Goal: Task Accomplishment & Management: Use online tool/utility

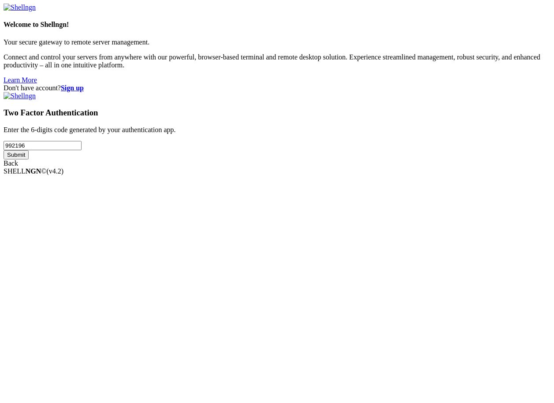
type input "992196"
click at [4, 150] on input "Submit" at bounding box center [16, 154] width 25 height 9
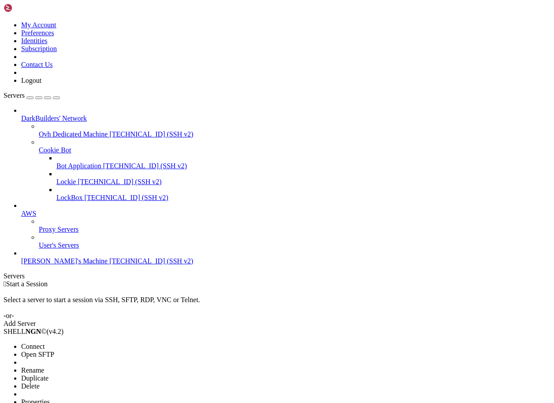
click at [45, 343] on span "Connect" at bounding box center [32, 346] width 23 height 7
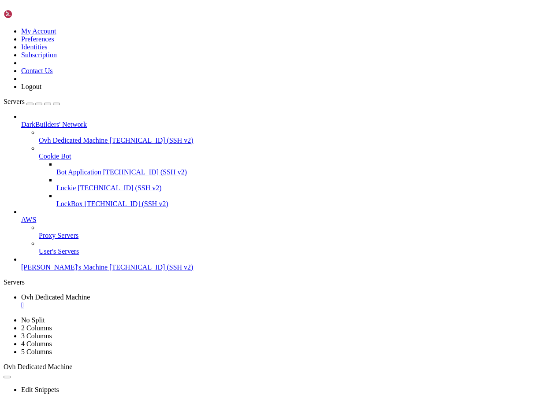
scroll to position [1005, 0]
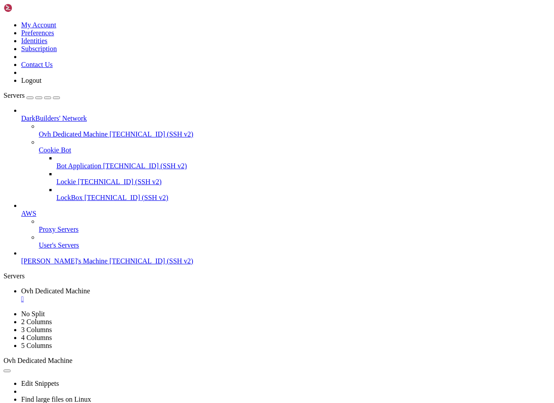
scroll to position [1507, 0]
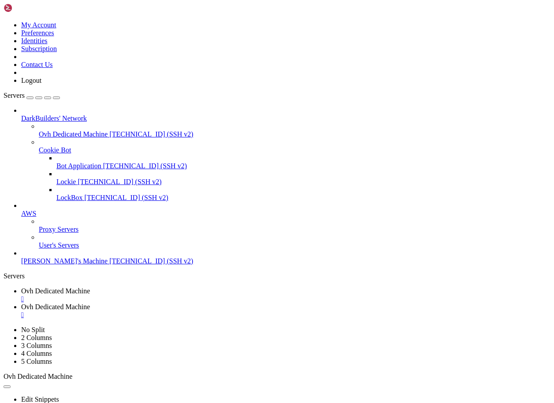
scroll to position [129, 0]
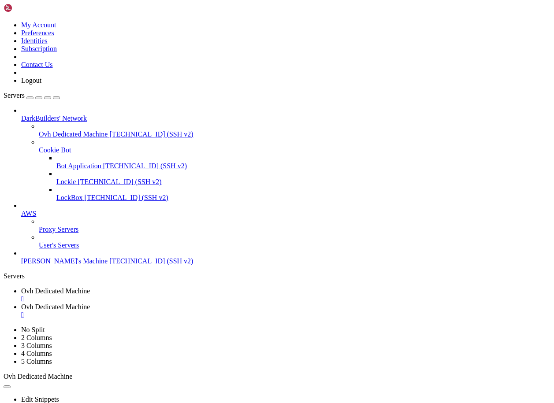
type input "/home/zach/Minecraft/PixelSMP/plugins"
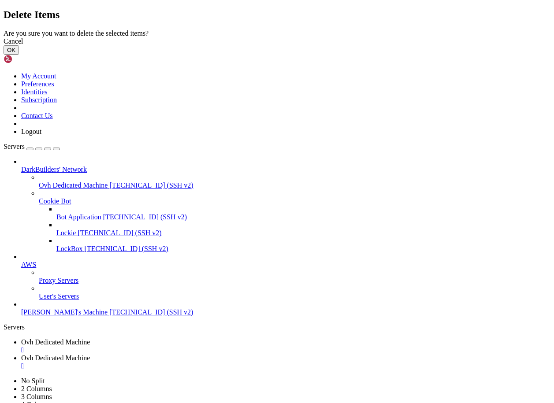
click at [19, 55] on button "OK" at bounding box center [11, 49] width 15 height 9
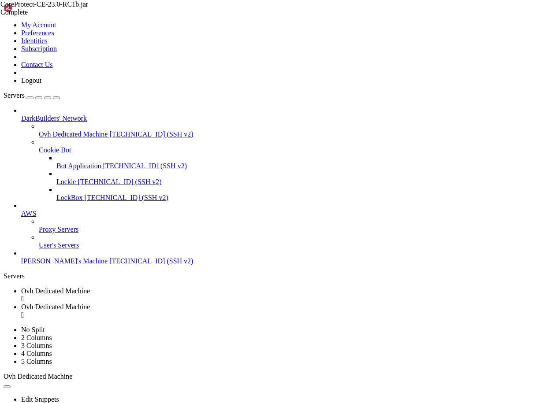
scroll to position [104, 0]
click at [529, 231] on div "CoreProtect-CE-23.0-RC1b.jar Complete CoreProtect-CE-23.0.jar 310 KB / 2 MB Cor…" at bounding box center [277, 201] width 554 height 403
click at [90, 288] on span "Ovh Dedicated Machine" at bounding box center [55, 291] width 69 height 7
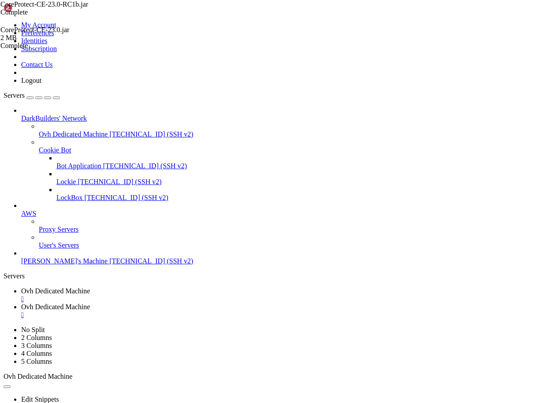
scroll to position [2258, 0]
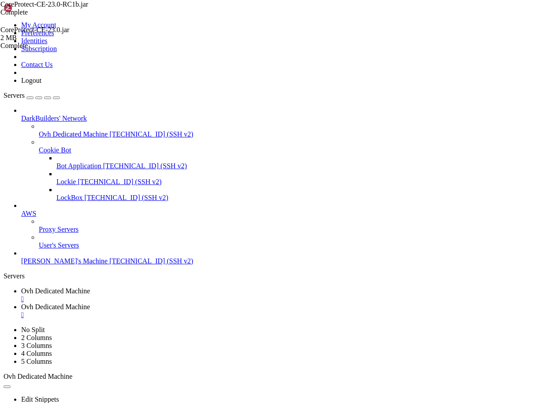
copy span "."
copy span "ArmoredElytra"
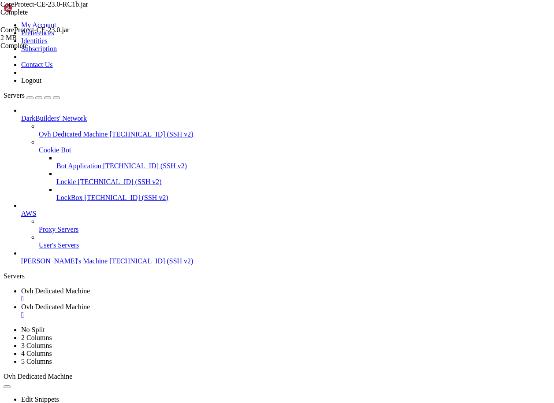
drag, startPoint x: 72, startPoint y: 771, endPoint x: 11, endPoint y: 766, distance: 61.5
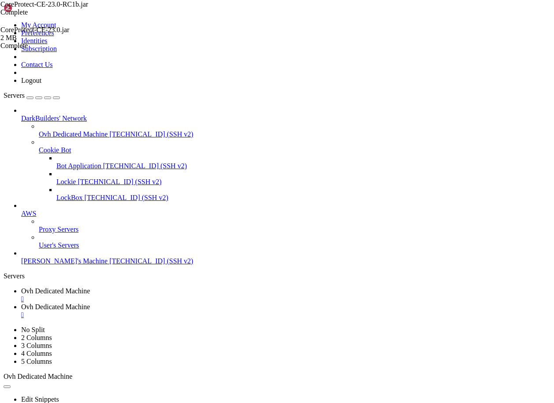
click at [90, 303] on span "Ovh Dedicated Machine" at bounding box center [55, 306] width 69 height 7
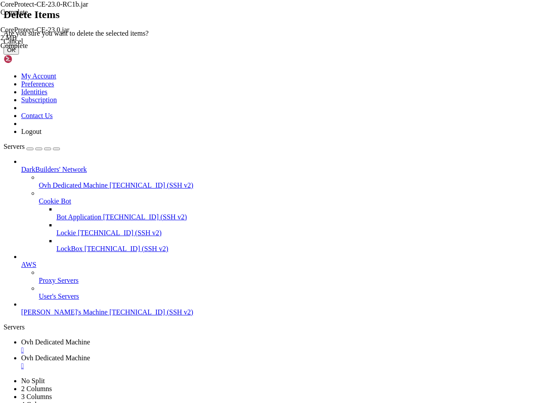
click at [19, 55] on button "OK" at bounding box center [11, 49] width 15 height 9
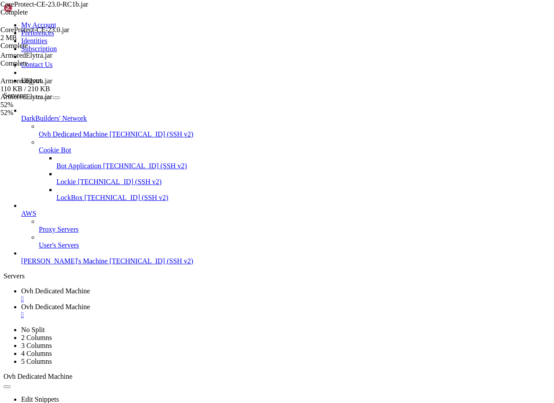
scroll to position [121, 0]
click at [526, 275] on div "CoreProtect-CE-23.0-RC1b.jar Complete CoreProtect-CE-23.0.jar 2 MB Complete Arm…" at bounding box center [277, 201] width 554 height 403
click at [90, 288] on span "Ovh Dedicated Machine" at bounding box center [55, 291] width 69 height 7
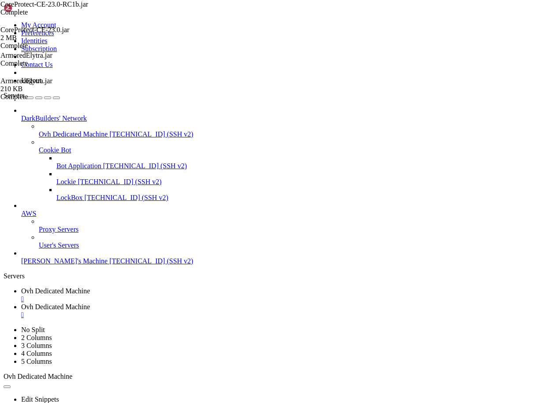
drag, startPoint x: 82, startPoint y: 780, endPoint x: 9, endPoint y: 780, distance: 73.2
click at [90, 303] on span "Ovh Dedicated Machine" at bounding box center [55, 306] width 69 height 7
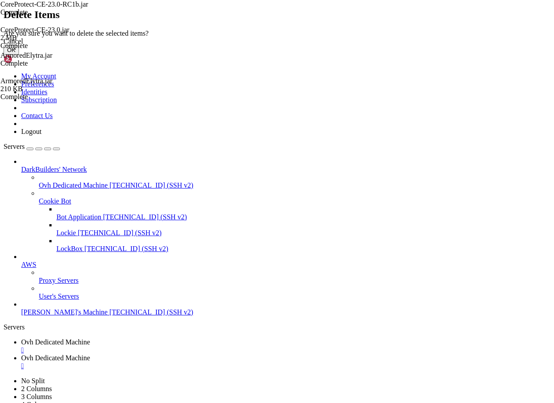
click at [19, 55] on button "OK" at bounding box center [11, 49] width 15 height 9
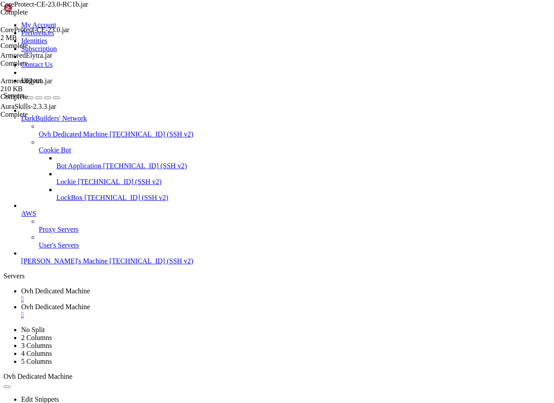
scroll to position [121, 0]
drag, startPoint x: 143, startPoint y: 12, endPoint x: 22, endPoint y: 15, distance: 120.8
click at [90, 288] on span "Ovh Dedicated Machine" at bounding box center [55, 291] width 69 height 7
drag, startPoint x: 259, startPoint y: 787, endPoint x: 305, endPoint y: 785, distance: 45.5
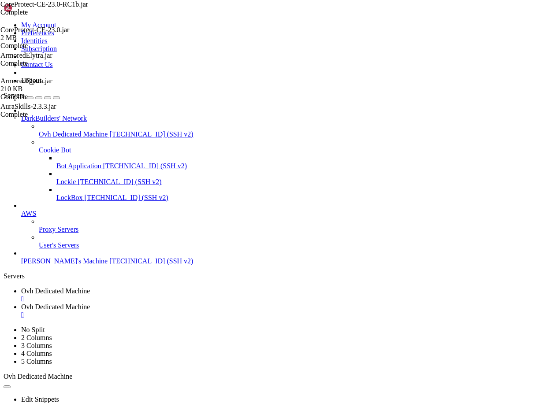
drag, startPoint x: 258, startPoint y: 787, endPoint x: 302, endPoint y: 785, distance: 43.2
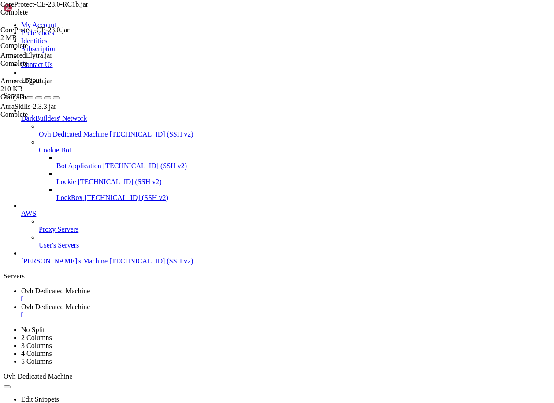
click at [90, 303] on span "Ovh Dedicated Machine" at bounding box center [55, 306] width 69 height 7
click at [515, 272] on div "CoreProtect-CE-23.0-RC1b.jar Complete CoreProtect-CE-23.0.jar 2 MB Complete Arm…" at bounding box center [277, 201] width 554 height 403
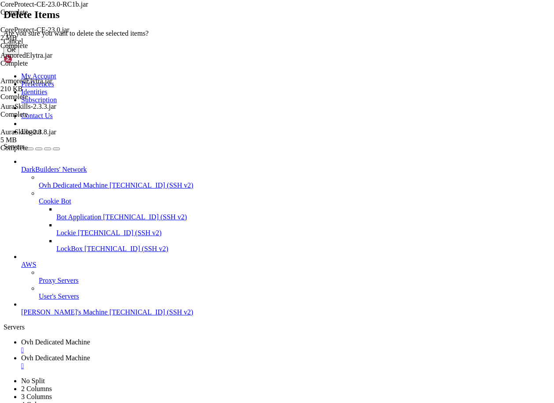
click at [19, 55] on button "OK" at bounding box center [11, 49] width 15 height 9
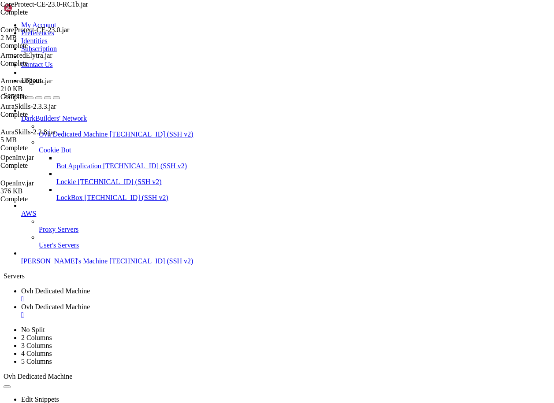
drag, startPoint x: 523, startPoint y: 312, endPoint x: 511, endPoint y: 296, distance: 19.6
click at [522, 310] on div "CoreProtect-CE-23.0-RC1b.jar Complete CoreProtect-CE-23.0.jar 2 MB Complete Arm…" at bounding box center [277, 201] width 554 height 403
click at [90, 288] on span "Ovh Dedicated Machine" at bounding box center [55, 291] width 69 height 7
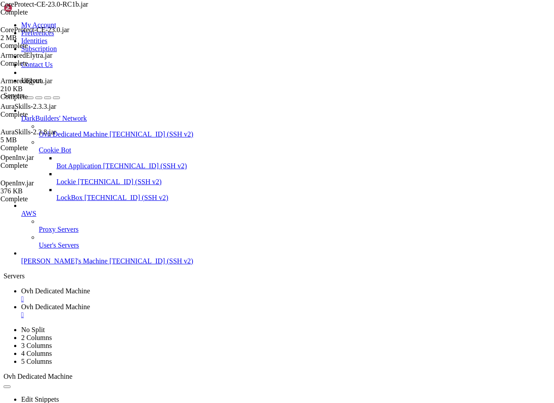
scroll to position [2433, 0]
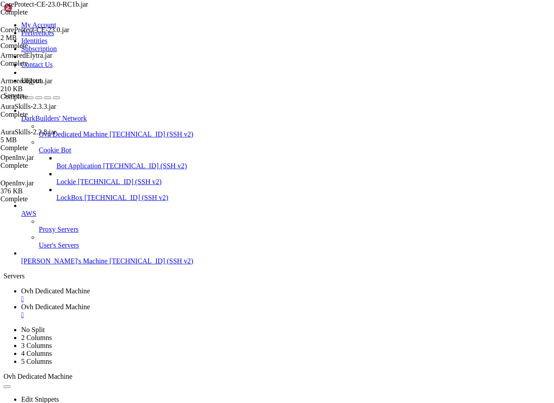
drag, startPoint x: 7, startPoint y: 665, endPoint x: 24, endPoint y: 659, distance: 17.7
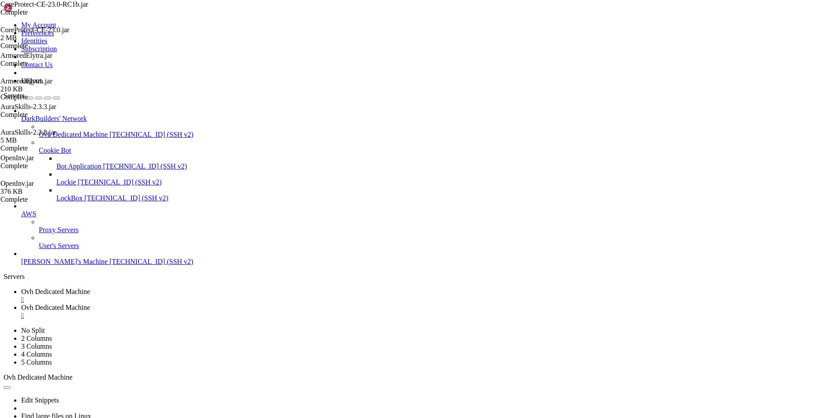
scroll to position [127, 0]
drag, startPoint x: 513, startPoint y: 706, endPoint x: 235, endPoint y: 599, distance: 297.5
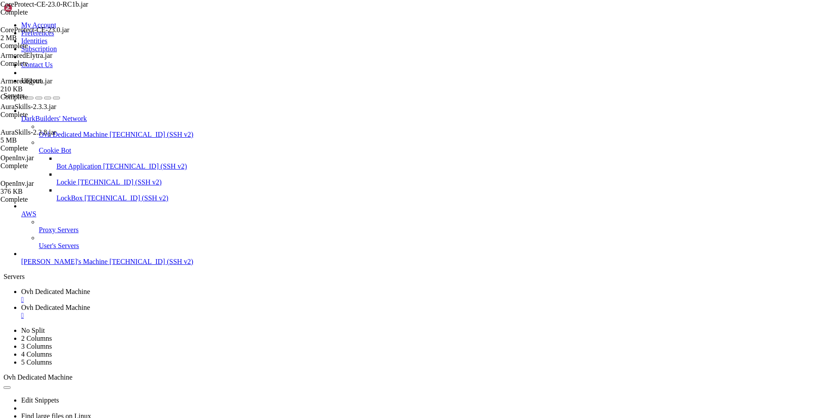
drag, startPoint x: 87, startPoint y: 702, endPoint x: 8, endPoint y: 758, distance: 97.0
copy div "[05:32:29 INFO]: [LuckPerms] Loading storage provider... [H2] [05:32:30 INFO]: …"
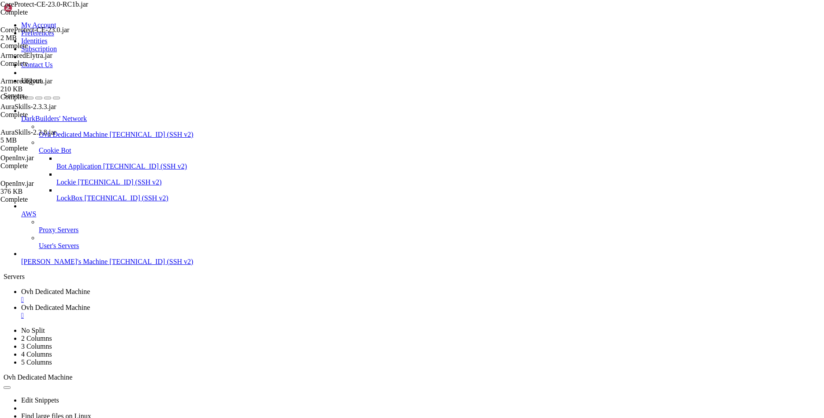
scroll to position [24912, 0]
click at [90, 303] on span "Ovh Dedicated Machine" at bounding box center [55, 306] width 69 height 7
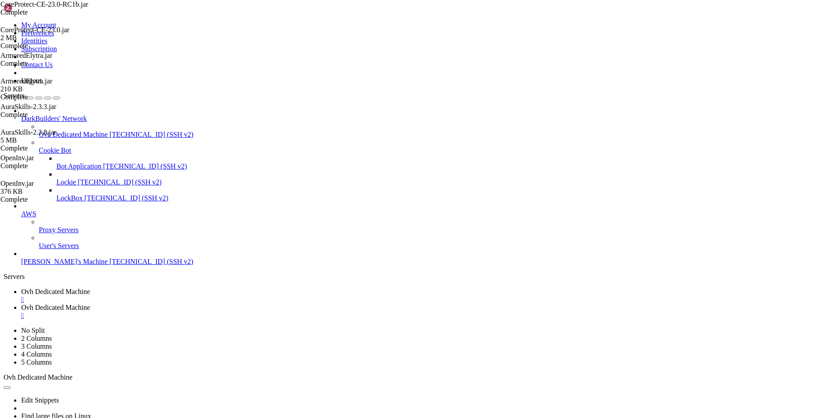
click at [554, 348] on div "CoreProtect-CE-23.0-RC1b.jar Complete CoreProtect-CE-23.0.jar 2 MB Complete Arm…" at bounding box center [412, 209] width 824 height 418
click at [90, 288] on span "Ovh Dedicated Machine" at bounding box center [55, 291] width 69 height 7
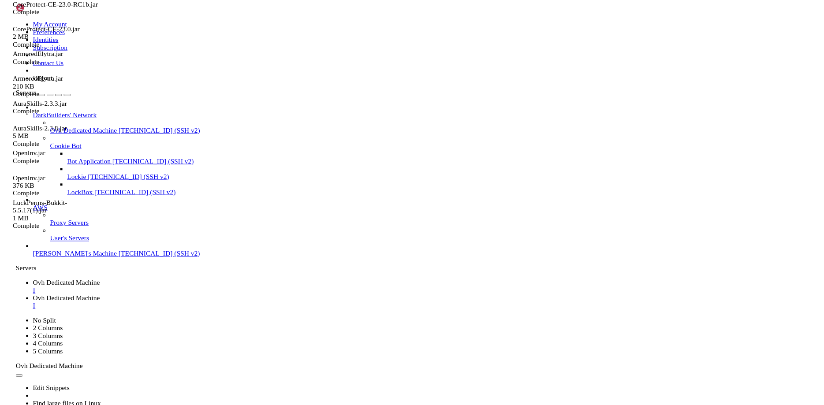
scroll to position [26062, 0]
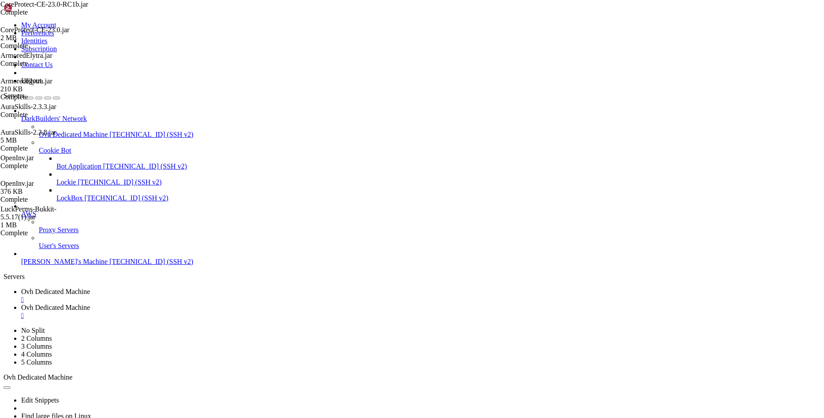
drag, startPoint x: 471, startPoint y: 693, endPoint x: 392, endPoint y: 699, distance: 80.1
drag, startPoint x: 469, startPoint y: 697, endPoint x: 266, endPoint y: 697, distance: 203.3
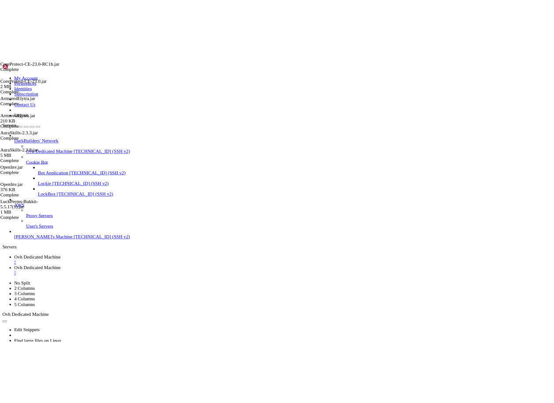
scroll to position [29100, 0]
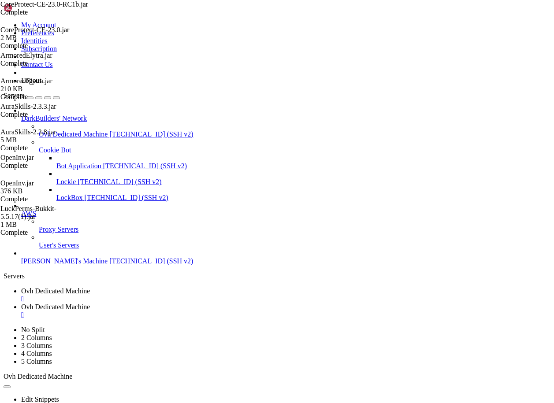
scroll to position [29118, 0]
drag, startPoint x: 318, startPoint y: 707, endPoint x: 323, endPoint y: 707, distance: 5.3
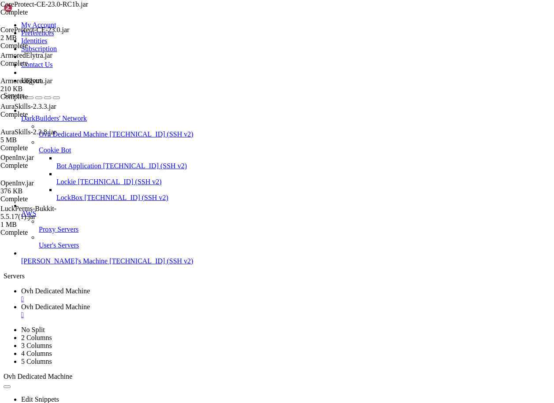
click at [90, 303] on span "Ovh Dedicated Machine" at bounding box center [55, 306] width 69 height 7
click at [266, 311] on div "" at bounding box center [286, 315] width 530 height 8
